Goal: Navigation & Orientation: Find specific page/section

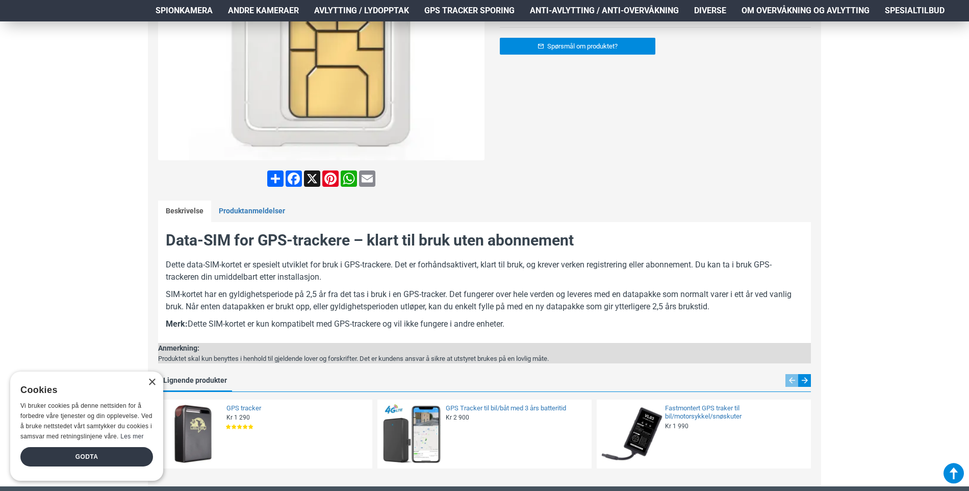
scroll to position [357, 0]
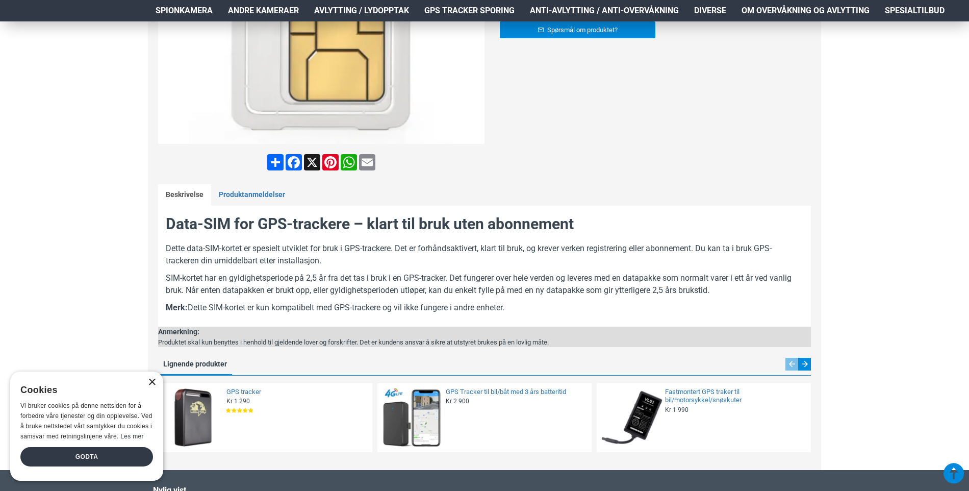
click at [151, 378] on div "×" at bounding box center [152, 382] width 8 height 8
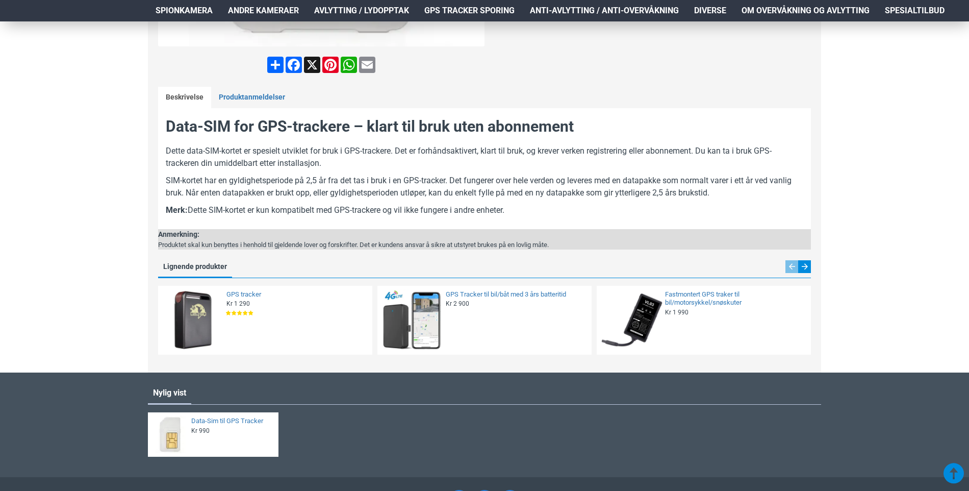
scroll to position [306, 0]
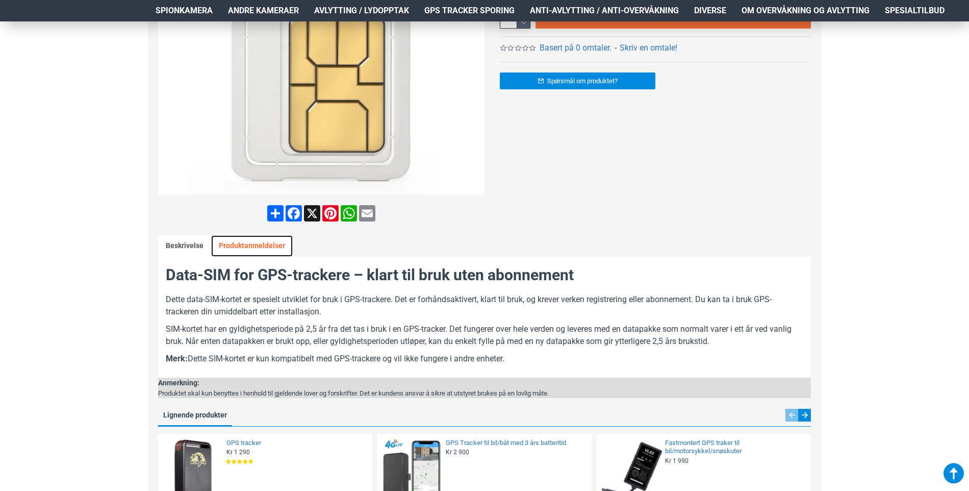
click at [268, 248] on link "Produktanmeldelser" at bounding box center [252, 245] width 82 height 21
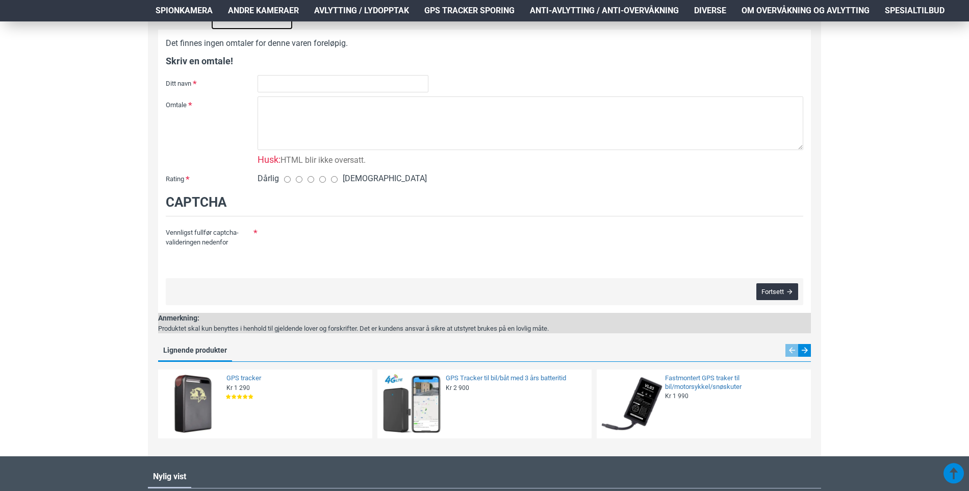
scroll to position [357, 0]
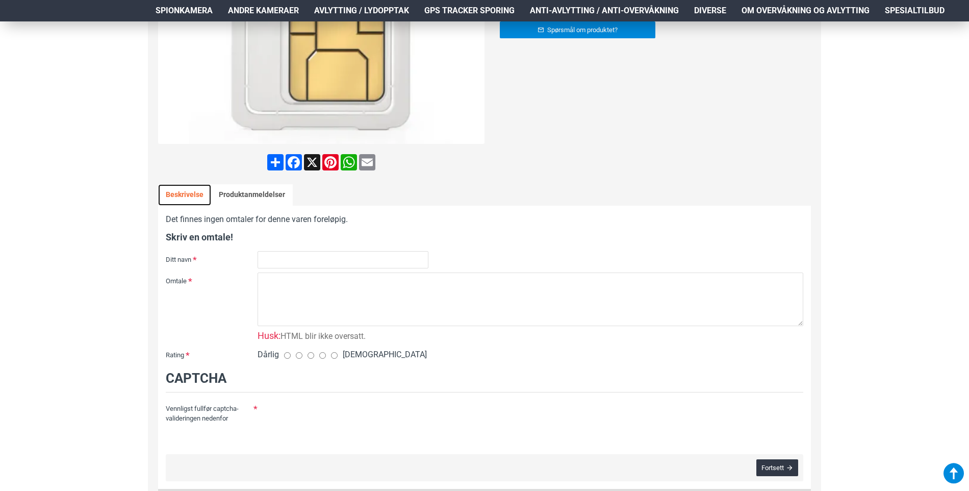
click at [190, 186] on link "Beskrivelse" at bounding box center [184, 194] width 53 height 21
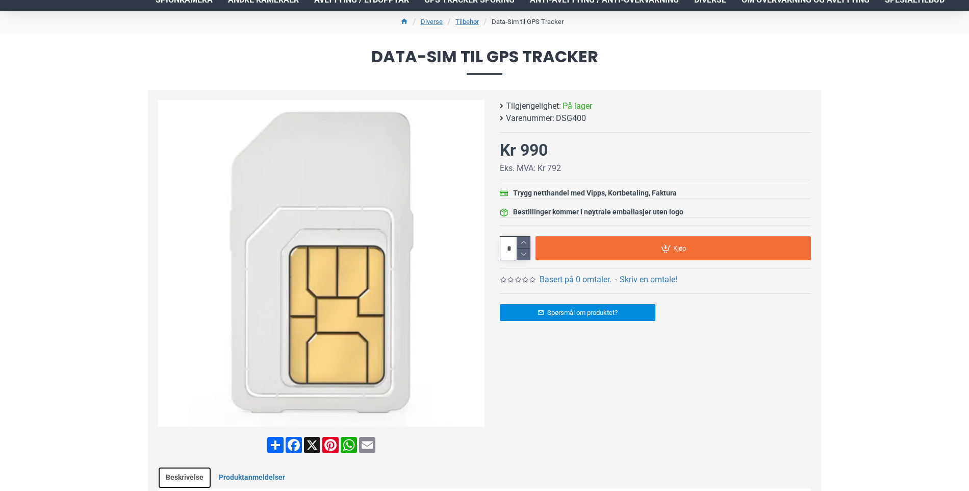
scroll to position [0, 0]
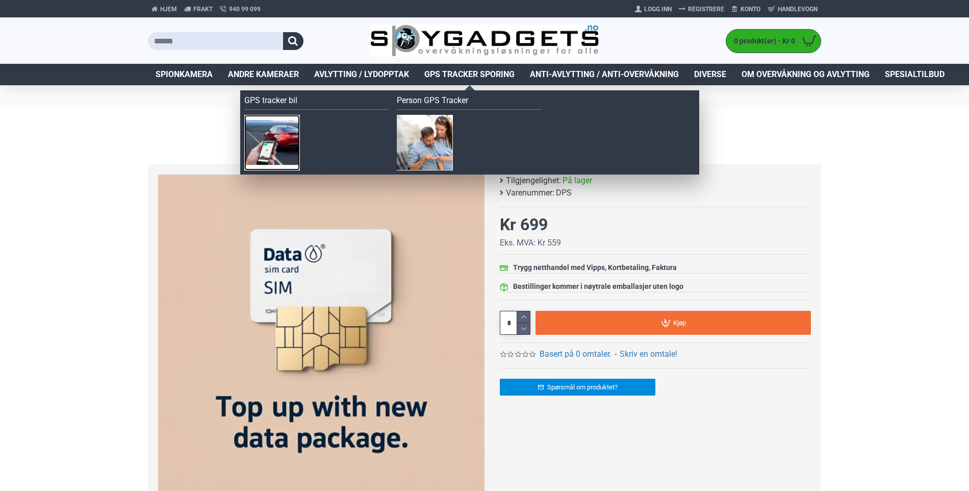
click at [267, 140] on img at bounding box center [272, 143] width 56 height 56
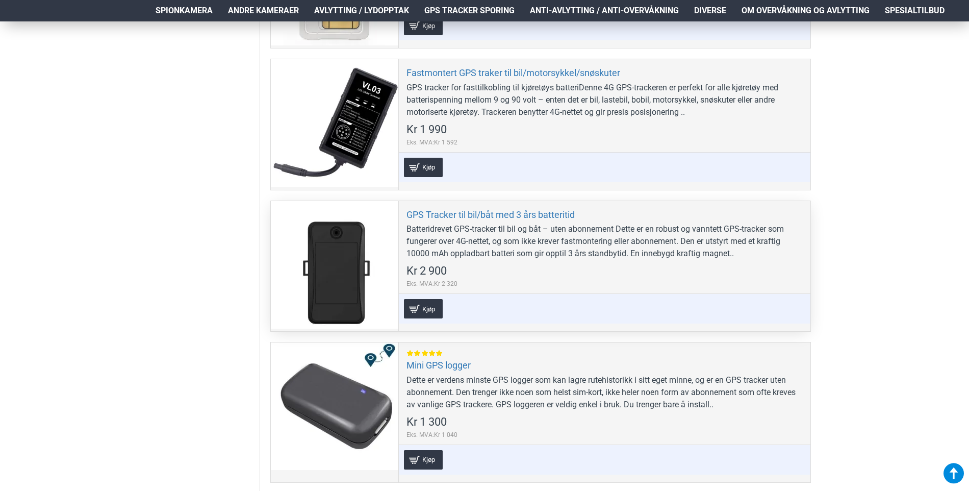
scroll to position [408, 0]
